Goal: Task Accomplishment & Management: Manage account settings

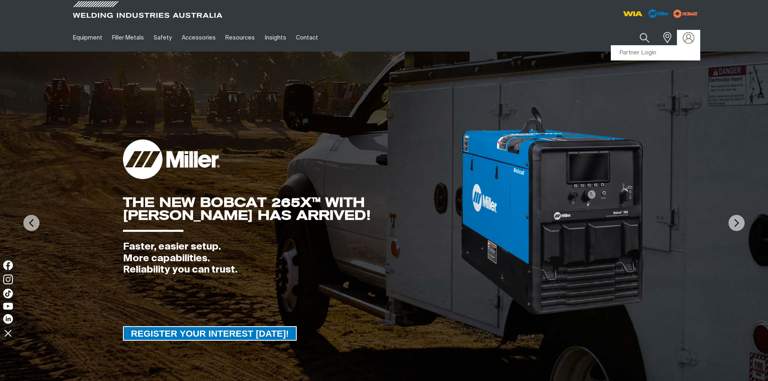
click at [689, 36] on img at bounding box center [688, 38] width 12 height 12
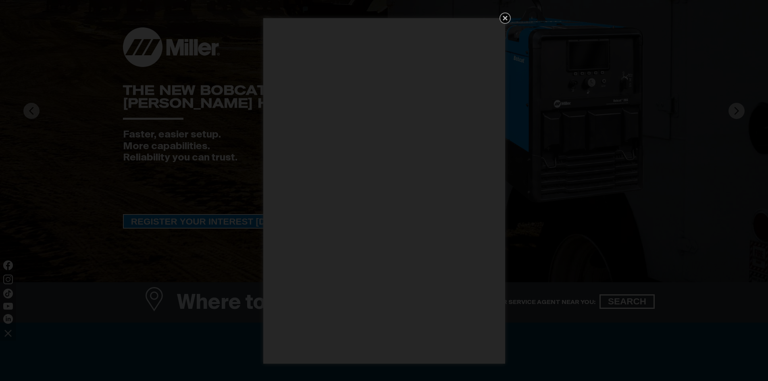
scroll to position [161, 0]
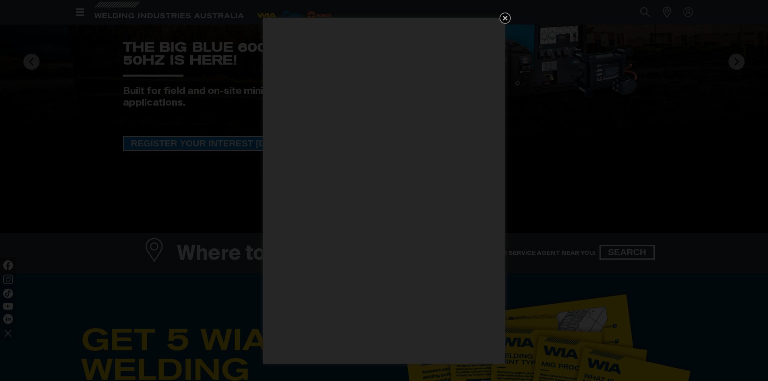
click at [501, 14] on icon "Get 5 WIA Welding Guides Free!" at bounding box center [505, 18] width 10 height 10
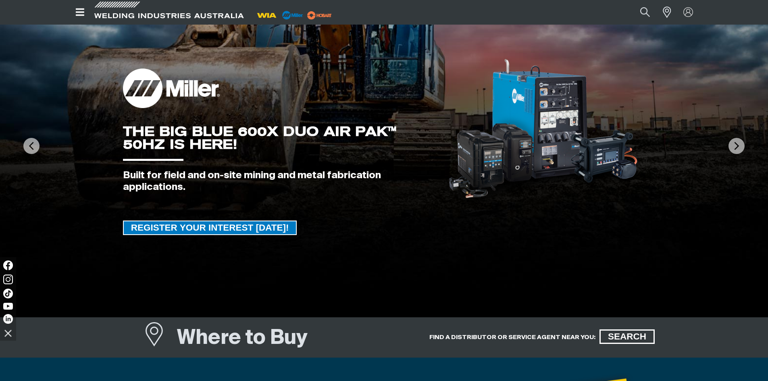
scroll to position [0, 0]
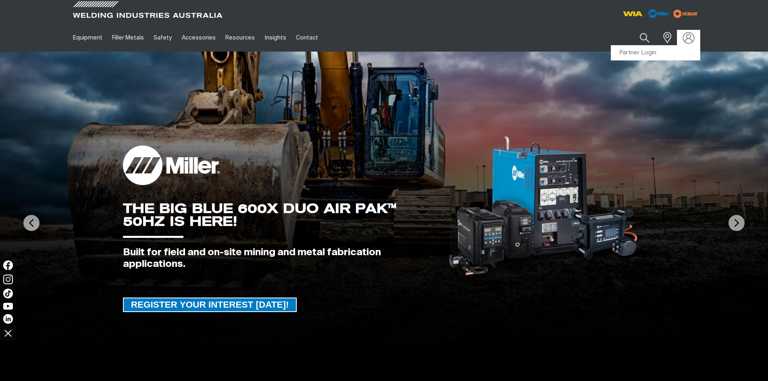
click at [686, 39] on img at bounding box center [688, 38] width 12 height 12
click at [651, 51] on link "Partner Login" at bounding box center [655, 53] width 89 height 15
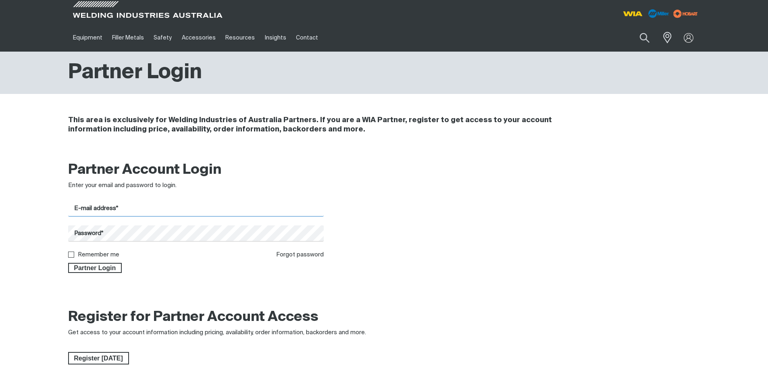
drag, startPoint x: 0, startPoint y: 0, endPoint x: 116, endPoint y: 208, distance: 238.0
click at [116, 208] on input "E-mail address*" at bounding box center [196, 209] width 256 height 16
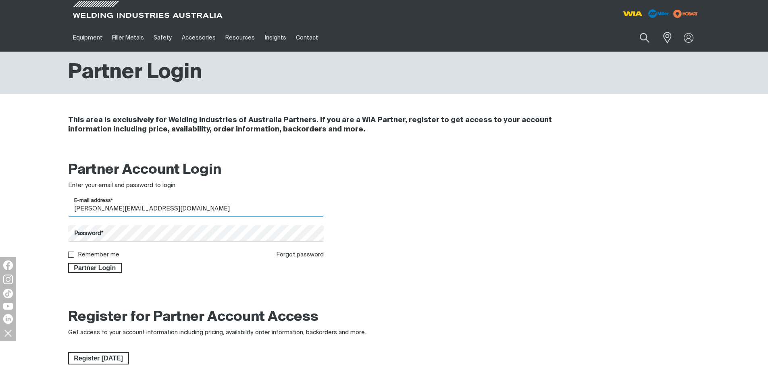
type input "[PERSON_NAME][EMAIL_ADDRESS][DOMAIN_NAME]"
click at [73, 253] on input "Remember me" at bounding box center [70, 253] width 5 height 5
checkbox input "true"
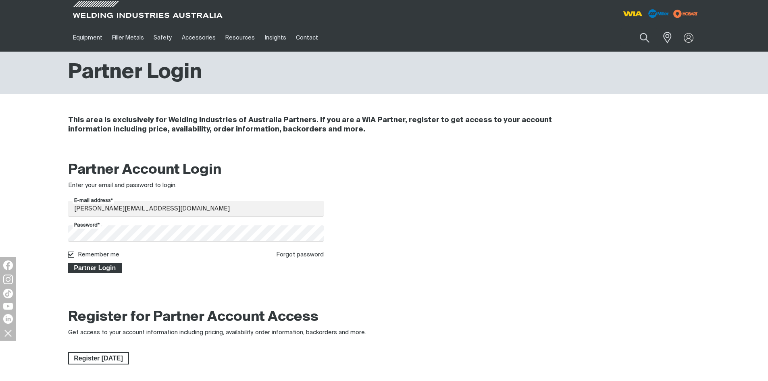
click at [107, 272] on span "Partner Login" at bounding box center [95, 268] width 52 height 10
